Goal: Book appointment/travel/reservation

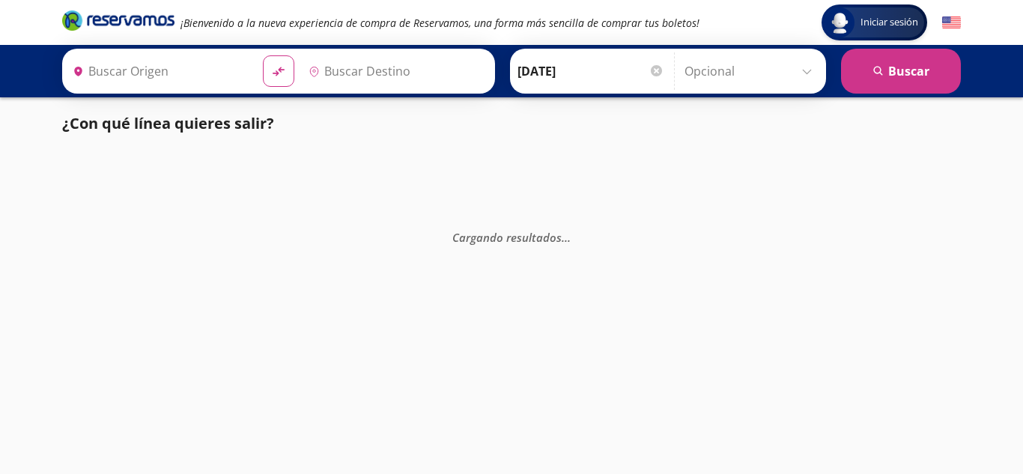
type input "[GEOGRAPHIC_DATA], [GEOGRAPHIC_DATA]"
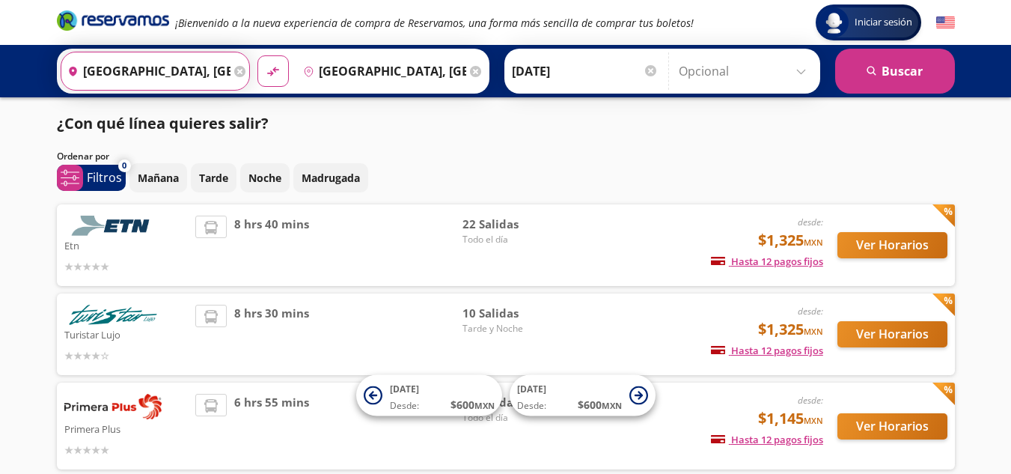
click at [191, 64] on input "Ciudad de México, Distrito Federal" at bounding box center [145, 70] width 169 height 37
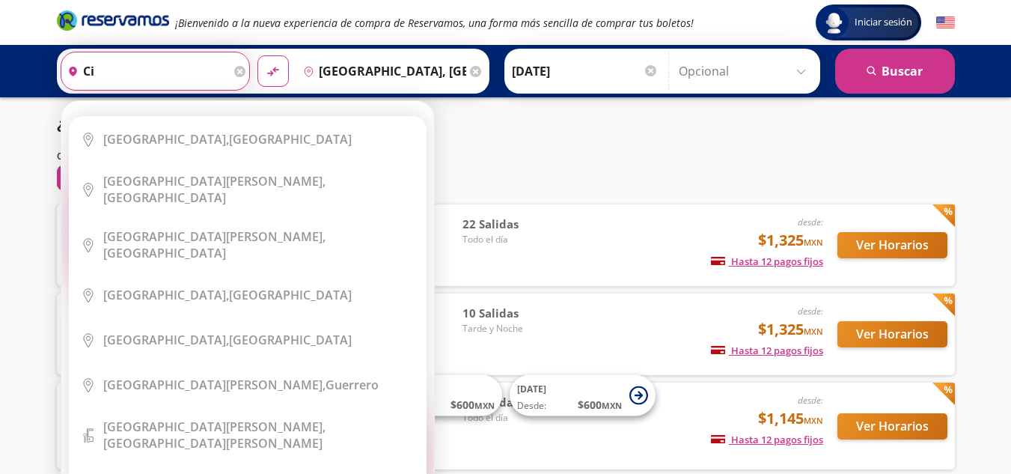
type input "c"
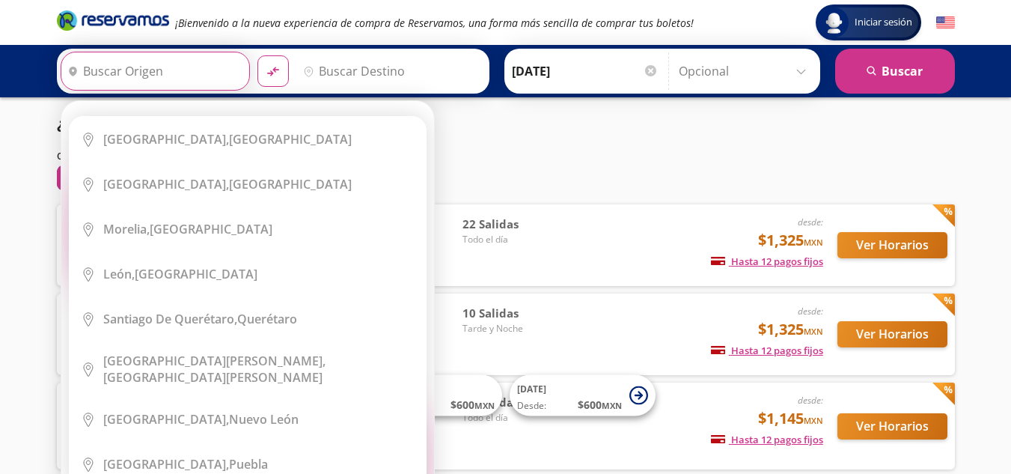
type input "g"
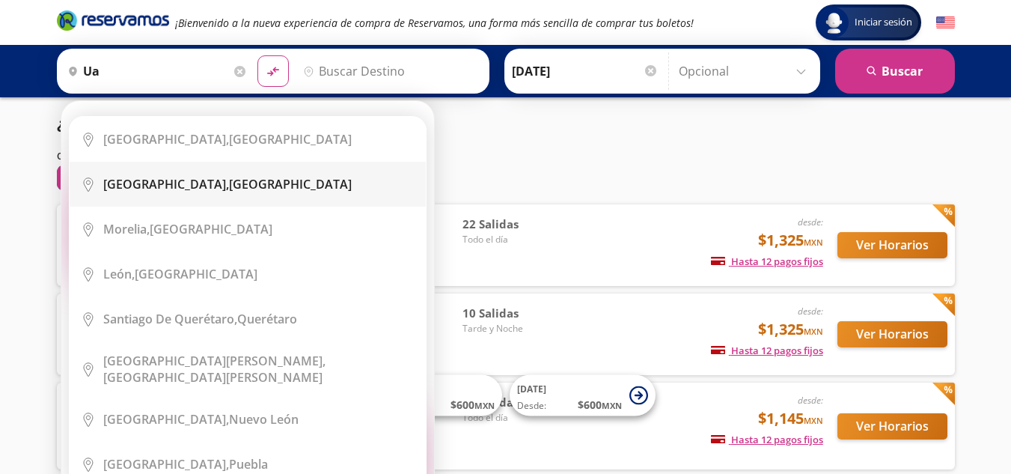
click at [210, 187] on div "Guadalajara, Jalisco" at bounding box center [227, 184] width 249 height 16
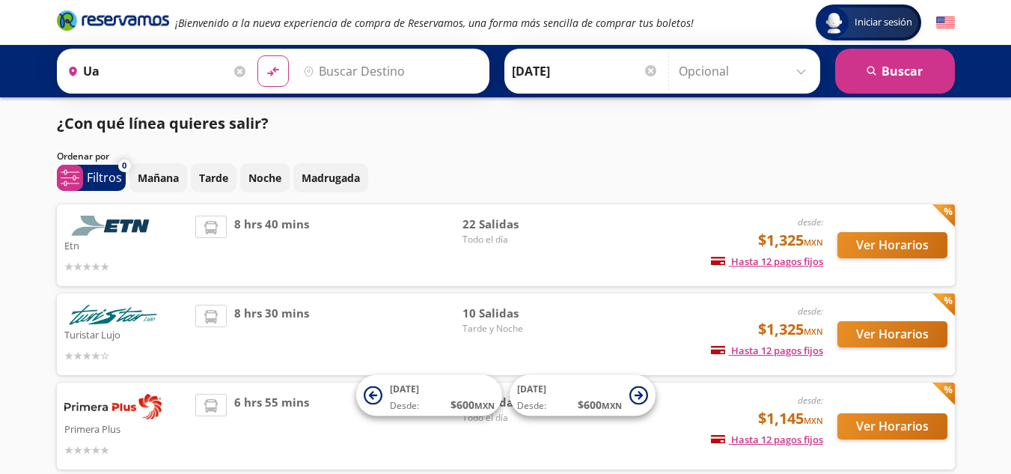
type input "[GEOGRAPHIC_DATA], [GEOGRAPHIC_DATA]"
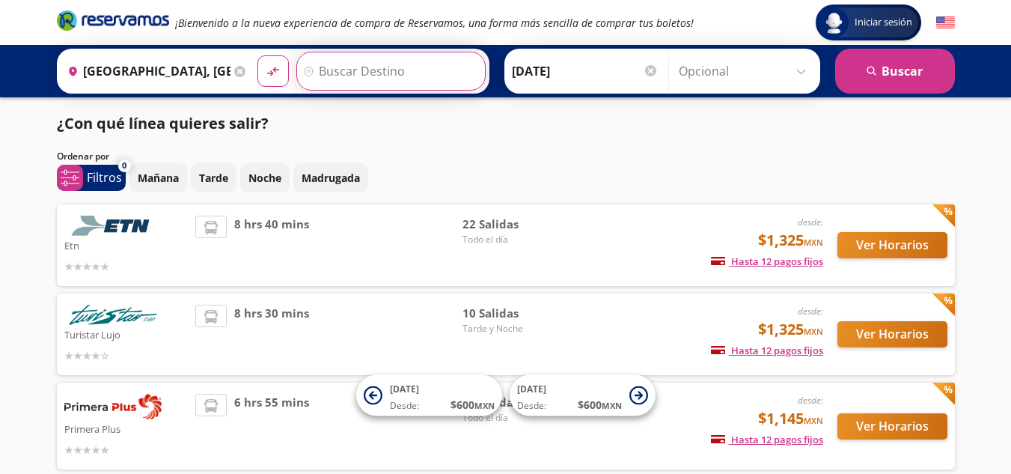
click at [353, 74] on input "Destino" at bounding box center [389, 70] width 184 height 37
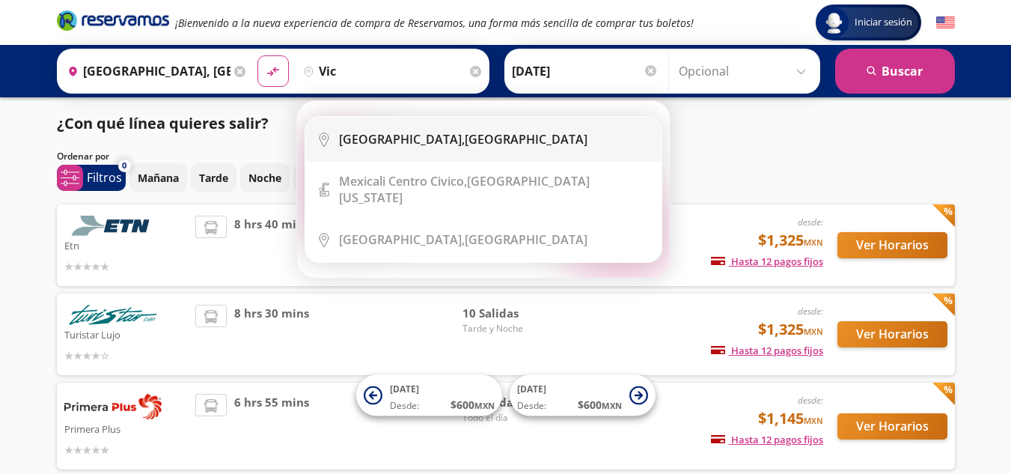
click at [365, 148] on li "City Icon Ciudad Victoria, Tamaulipas" at bounding box center [483, 139] width 356 height 45
type input "[GEOGRAPHIC_DATA], [GEOGRAPHIC_DATA]"
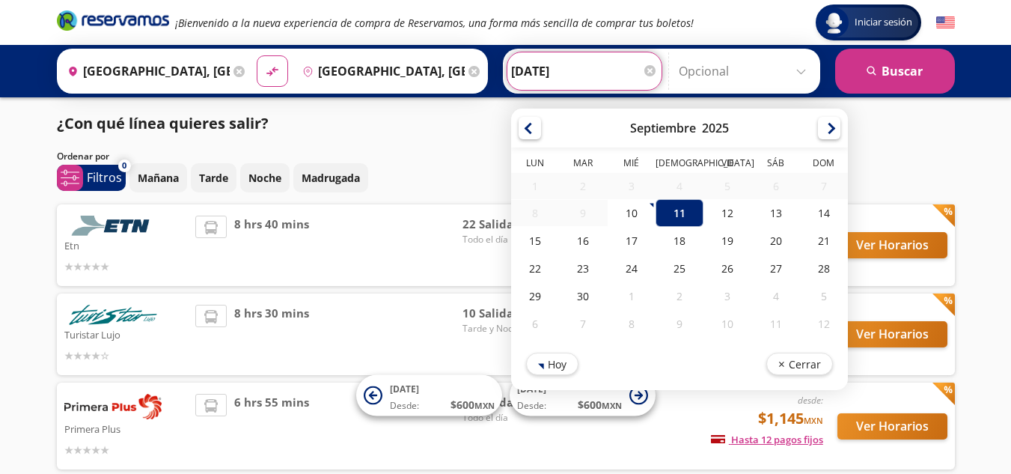
click at [569, 70] on input "11-Sep-25" at bounding box center [584, 70] width 147 height 37
click at [720, 207] on div "12" at bounding box center [728, 213] width 48 height 28
type input "[DATE]"
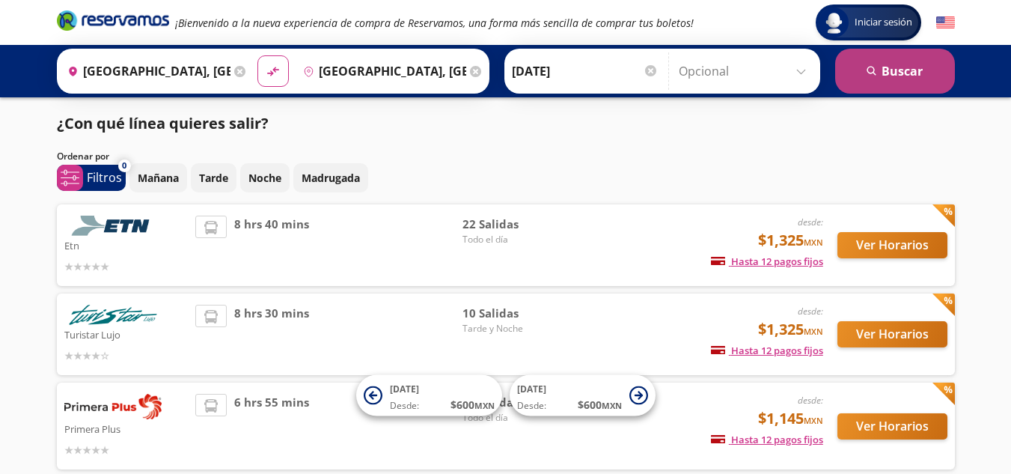
click at [901, 61] on button "search Buscar" at bounding box center [895, 71] width 120 height 45
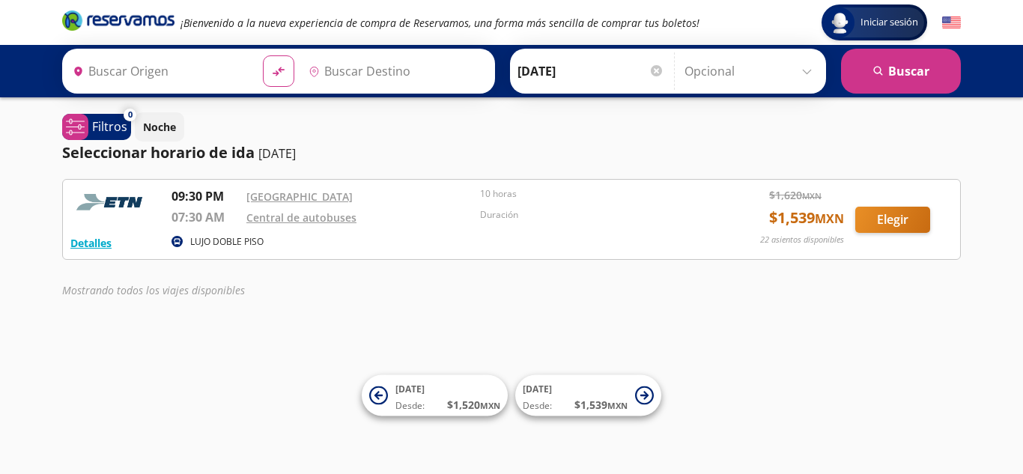
type input "[GEOGRAPHIC_DATA], [GEOGRAPHIC_DATA]"
